Goal: Task Accomplishment & Management: Manage account settings

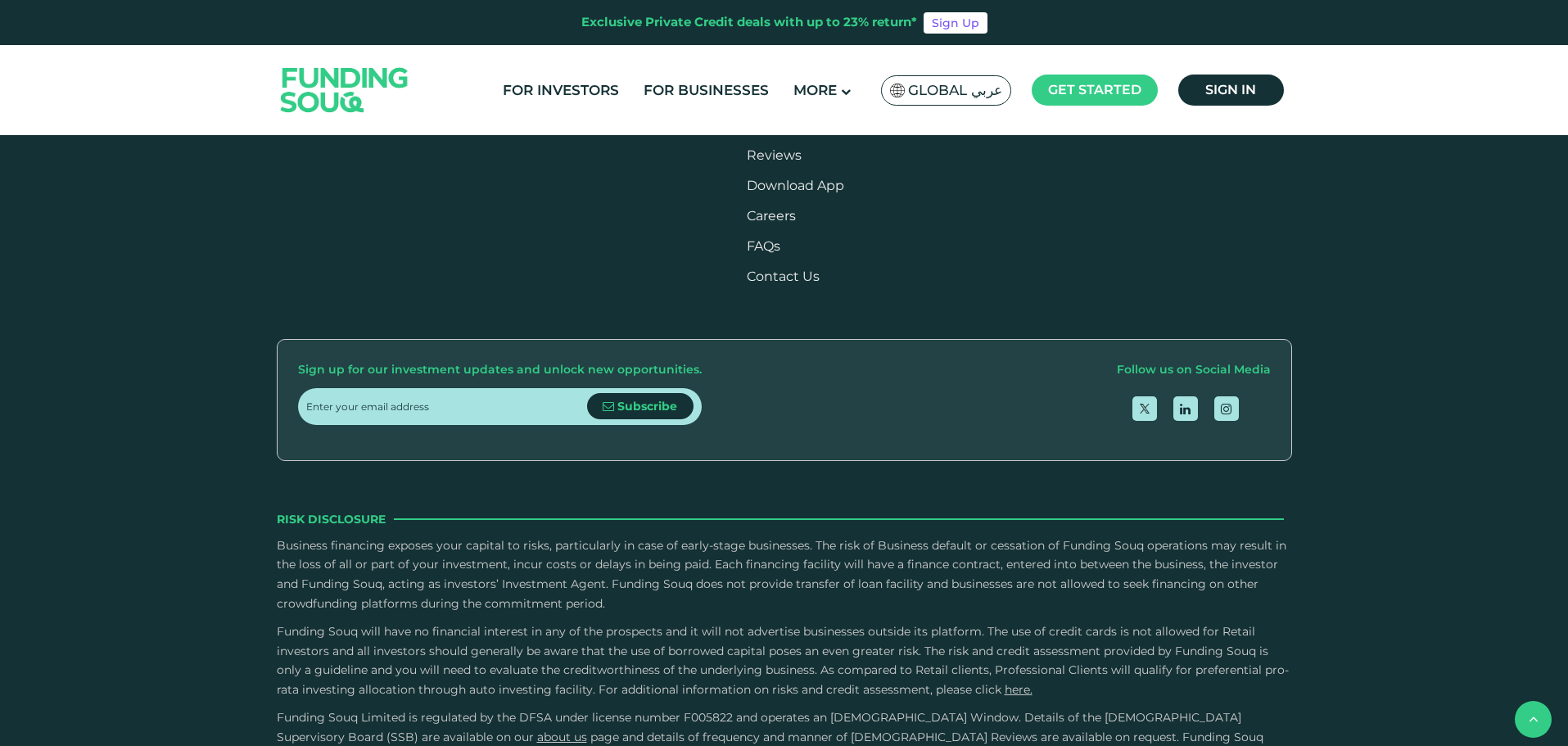
scroll to position [2457, 0]
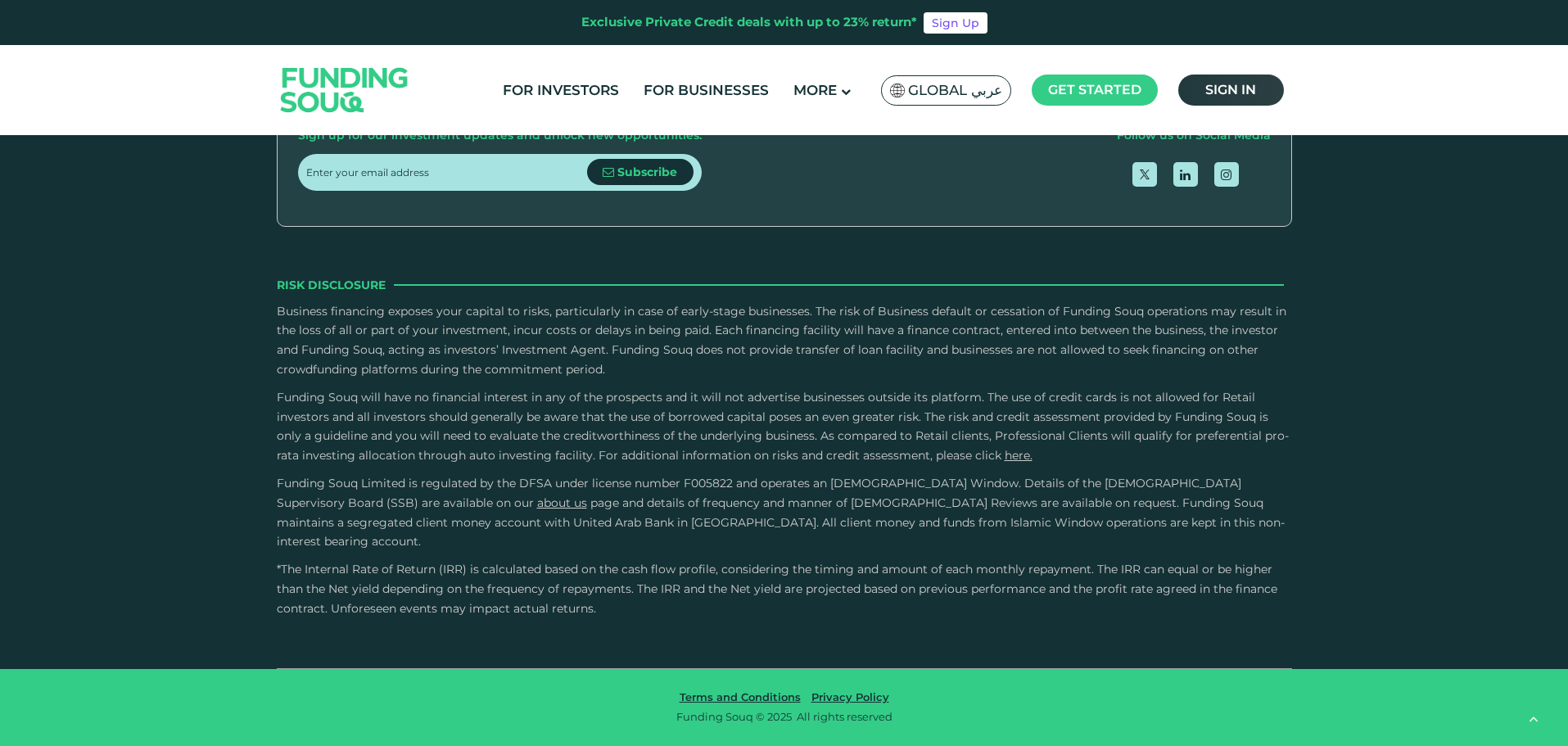
click at [1242, 93] on span "Sign in" at bounding box center [1230, 90] width 51 height 16
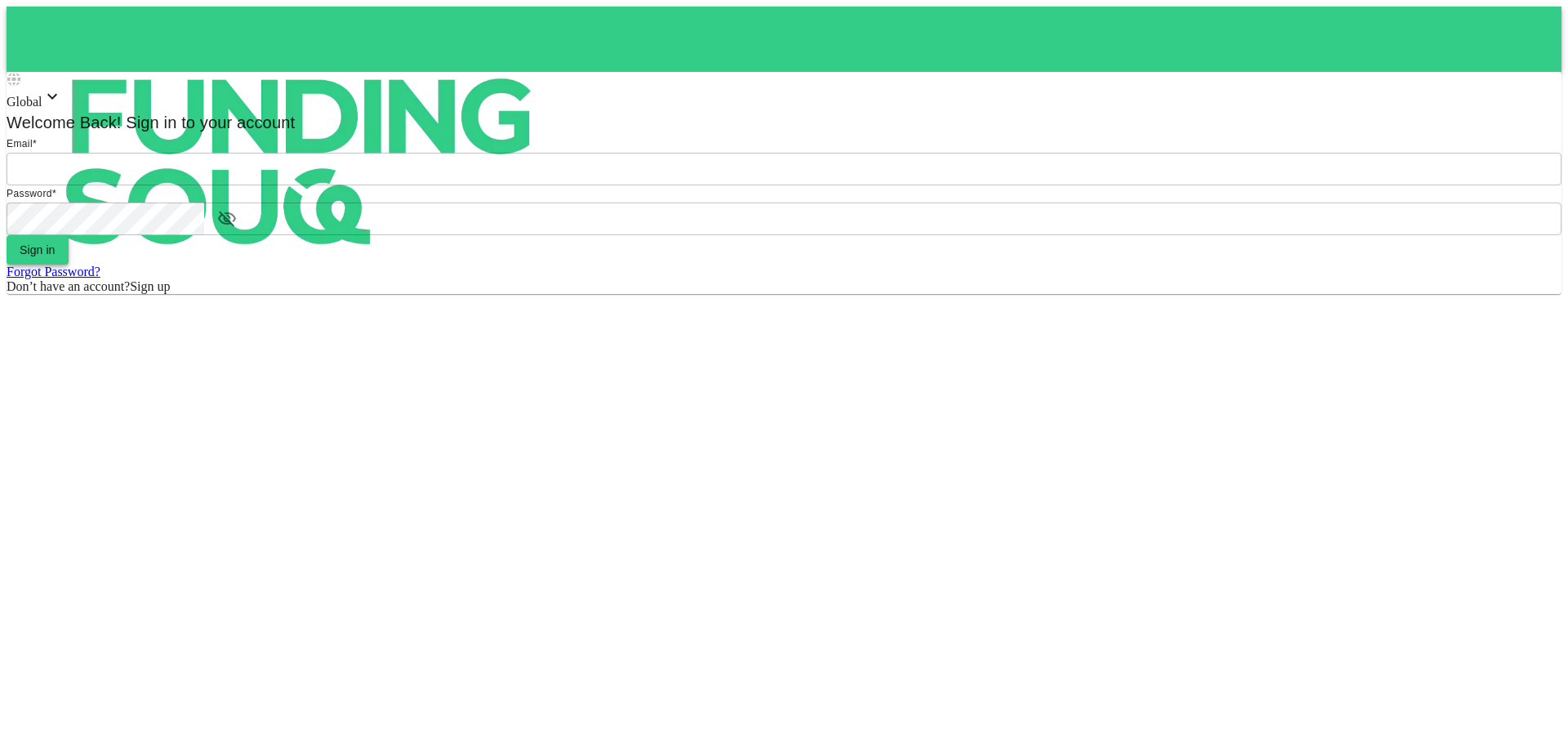
type input "[EMAIL_ADDRESS][DOMAIN_NAME]"
click at [69, 265] on button "Sign in" at bounding box center [38, 250] width 62 height 30
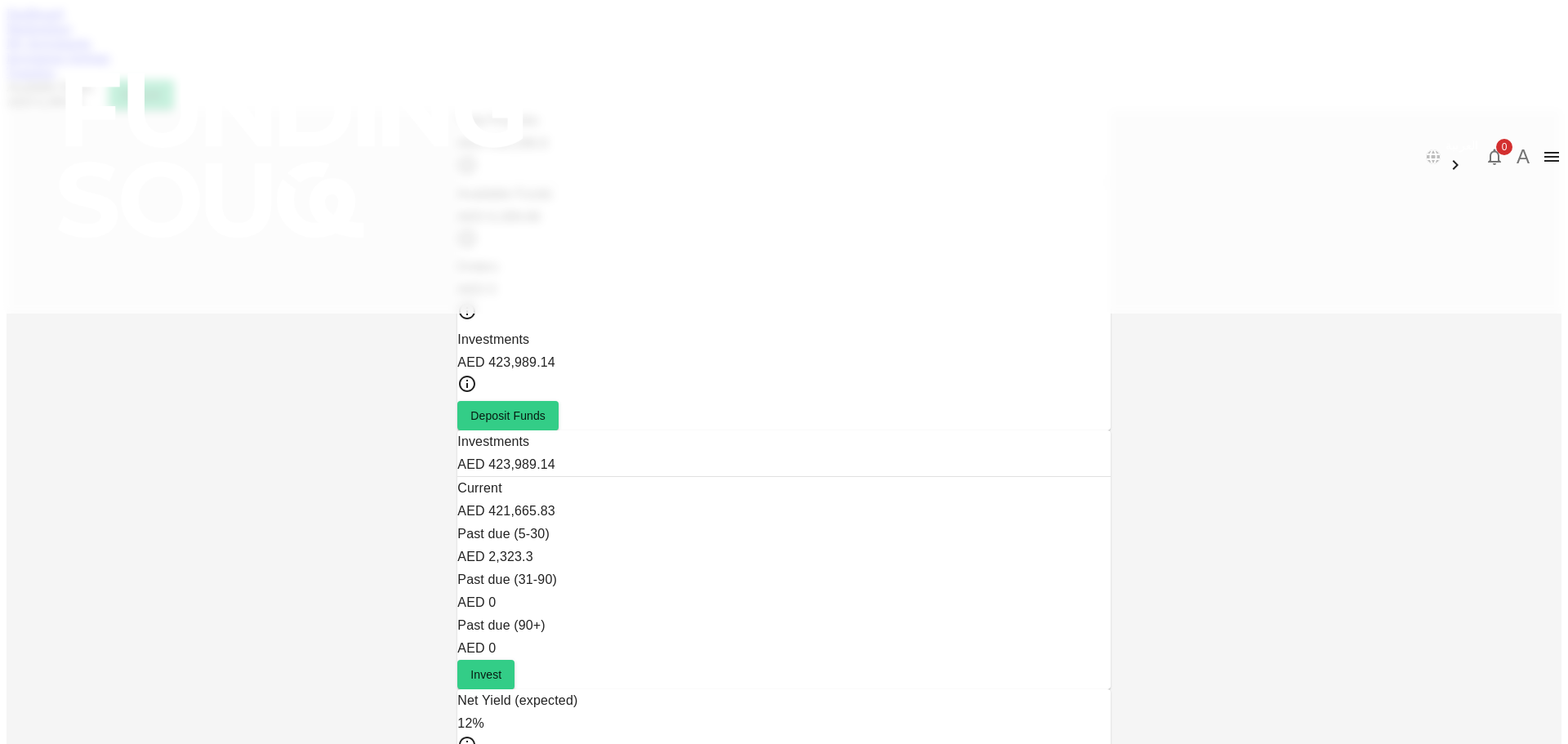
click at [92, 50] on link "My Investments" at bounding box center [49, 43] width 85 height 14
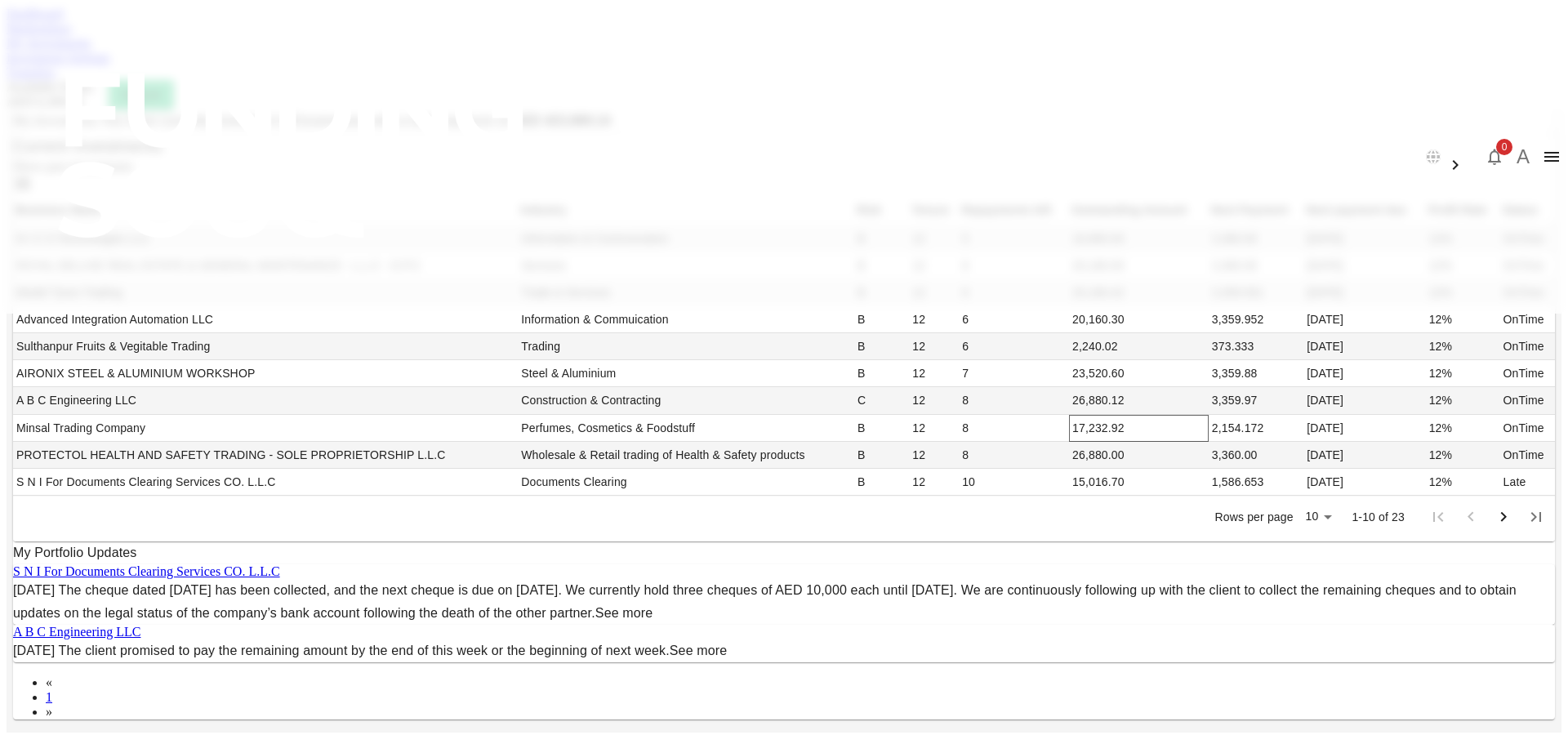
scroll to position [489, 0]
click at [995, 378] on body "العربية 0 A Dashboard Marketplace My Investments Investment Settings Transfers …" at bounding box center [784, 640] width 1555 height 1268
click at [996, 456] on li "50" at bounding box center [995, 456] width 48 height 30
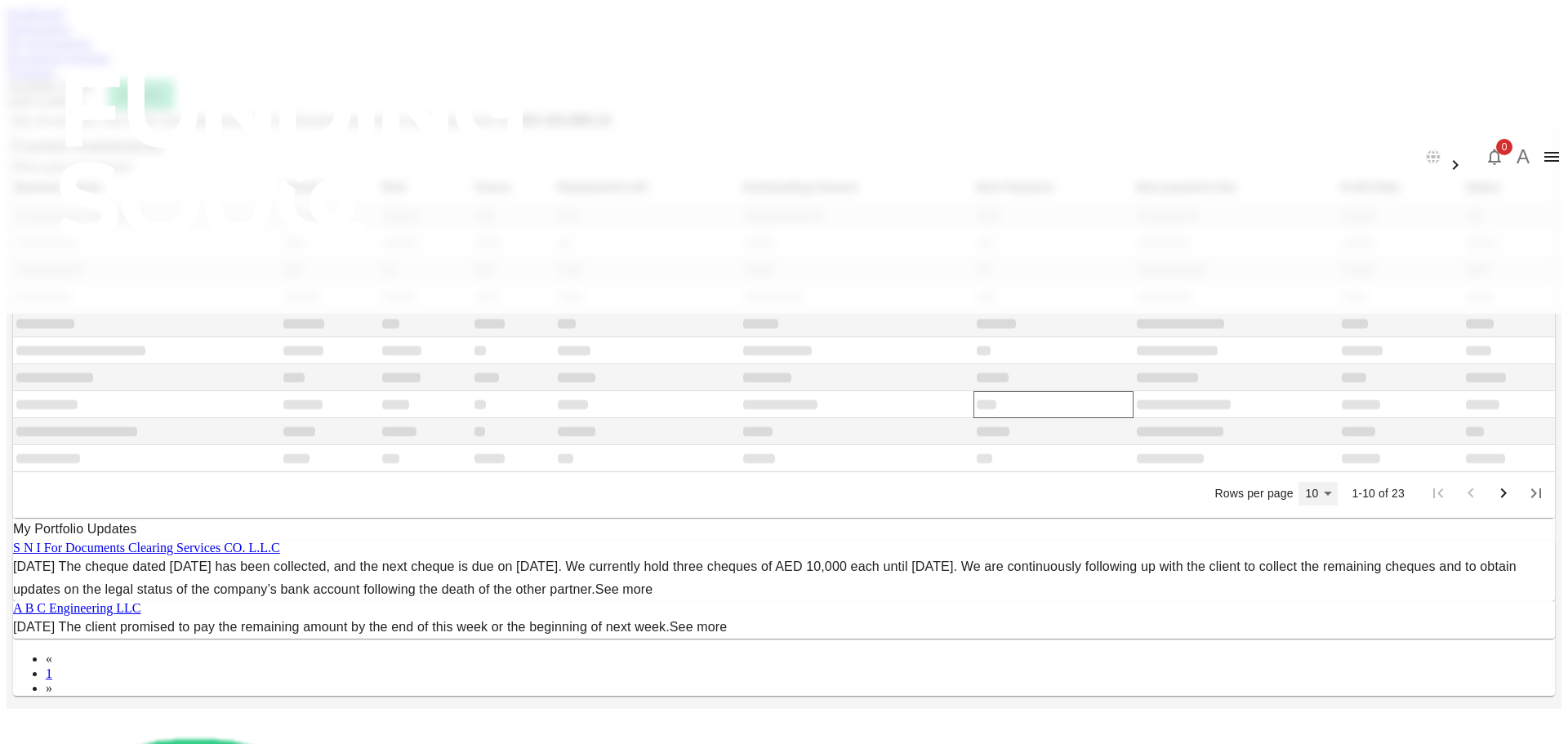
type input "50"
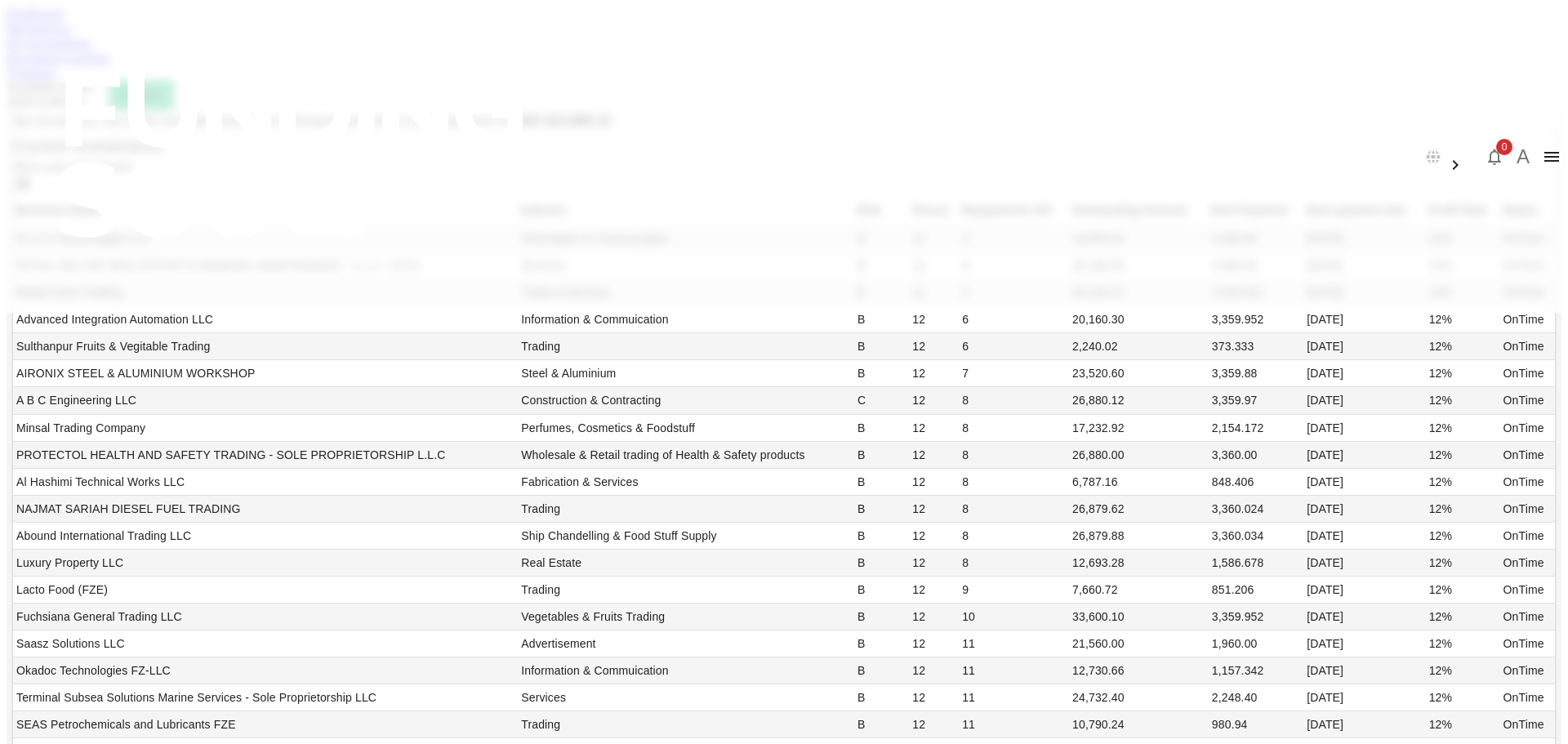
scroll to position [0, 0]
